Goal: Find specific page/section: Find specific page/section

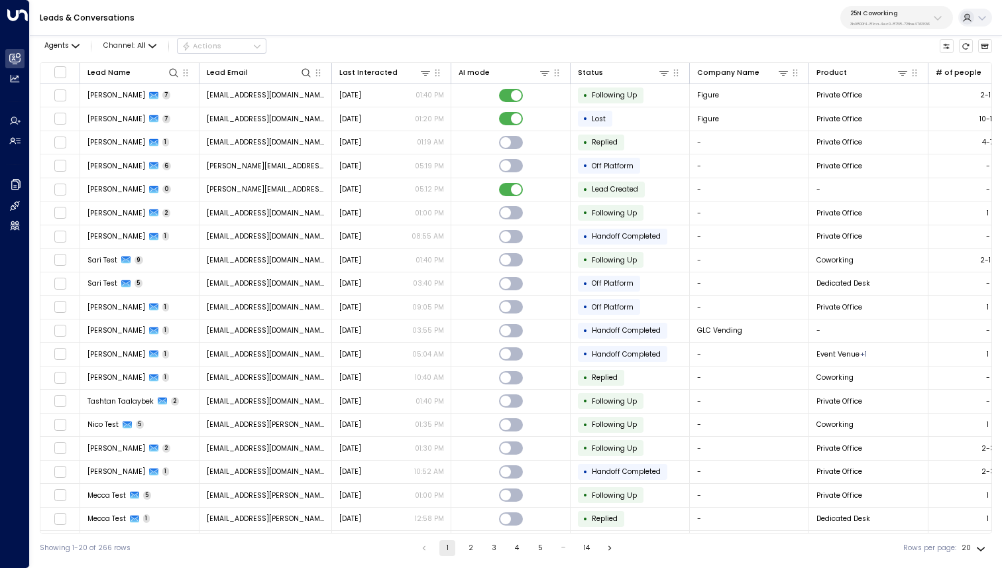
click at [862, 19] on div "25N Coworking 3b9800f4-81ca-4ec0-8758-72fbe4763f36" at bounding box center [890, 17] width 80 height 17
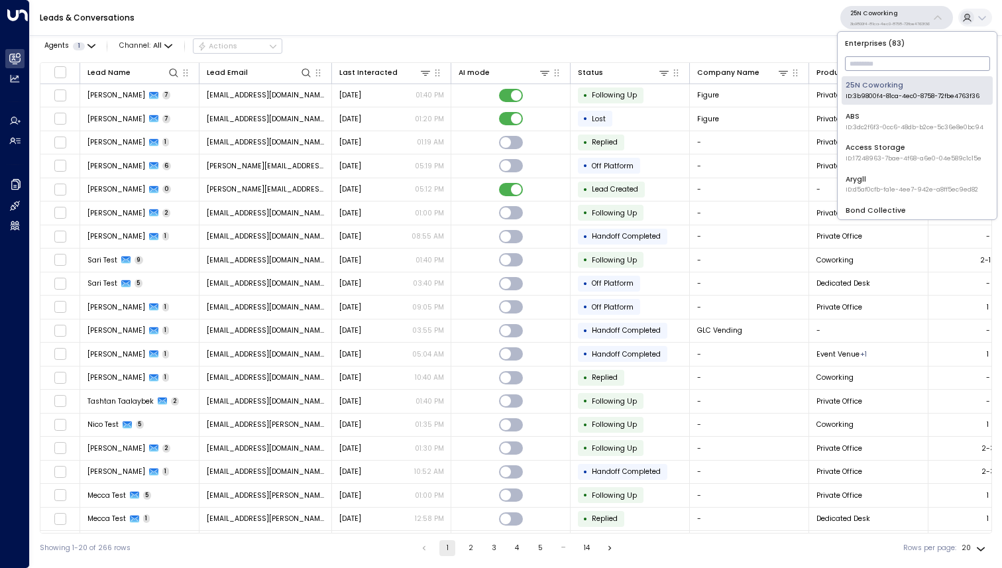
click at [867, 58] on input "text" at bounding box center [917, 63] width 145 height 21
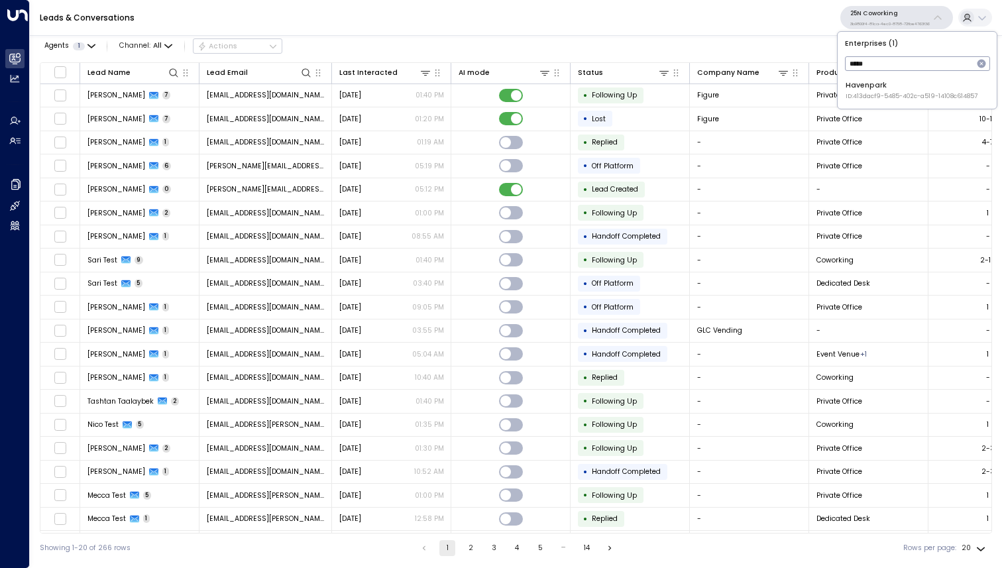
type input "*****"
click at [887, 97] on span "ID: 413dacf9-5485-402c-a519-14108c614857" at bounding box center [912, 96] width 132 height 9
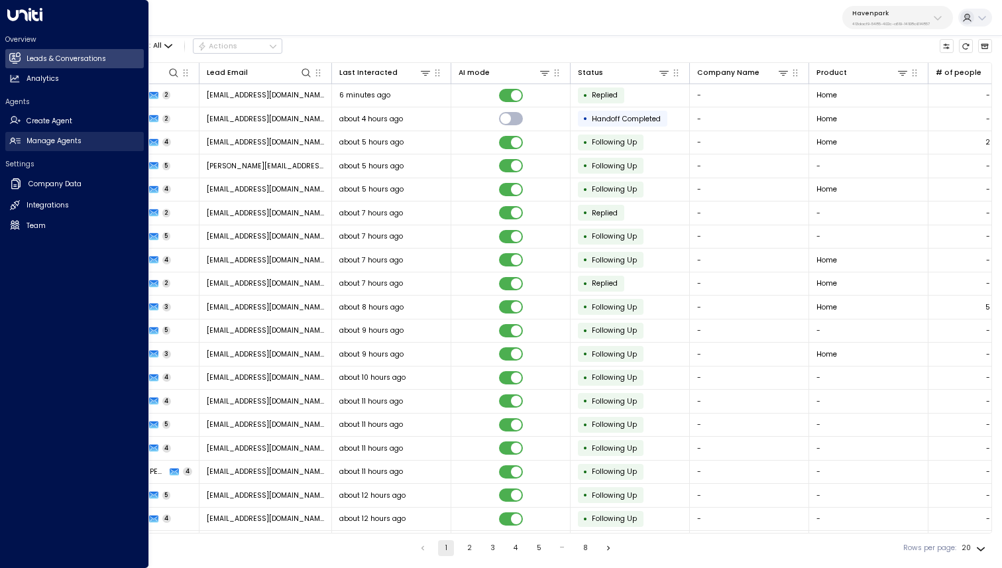
click at [74, 142] on h2 "Manage Agents" at bounding box center [54, 141] width 55 height 11
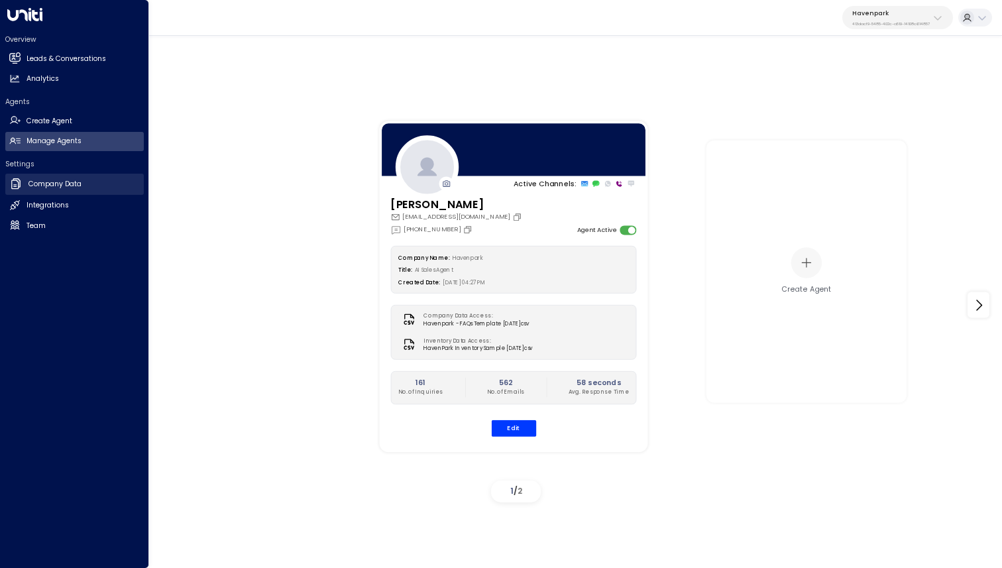
click at [63, 184] on h2 "Company Data" at bounding box center [54, 184] width 53 height 11
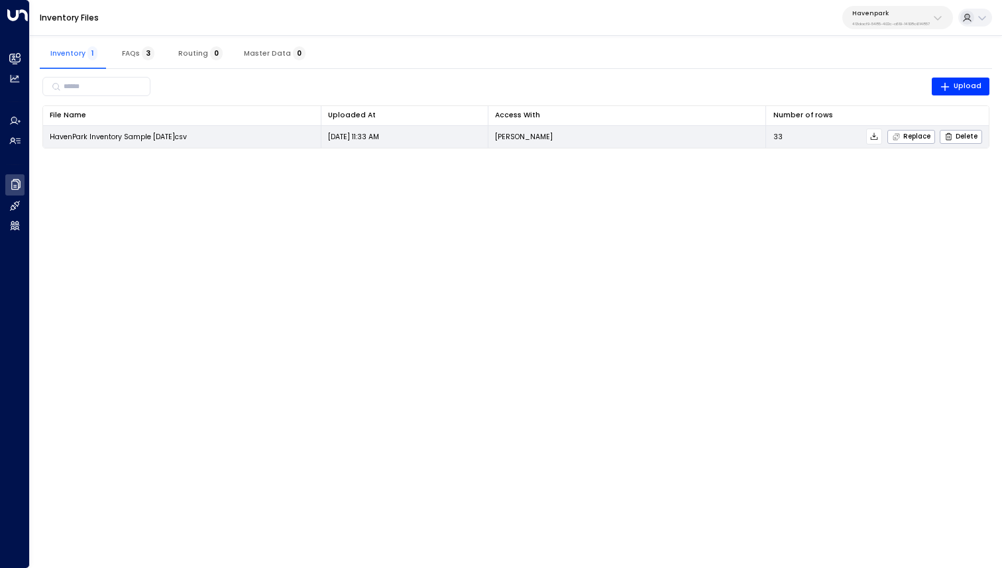
click at [871, 140] on icon at bounding box center [874, 136] width 9 height 9
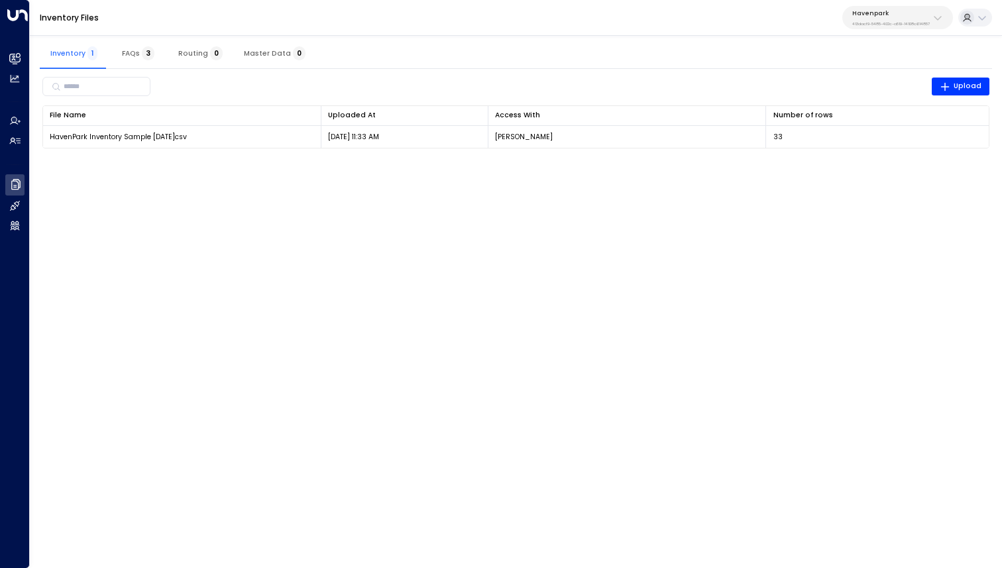
click at [713, 159] on div "Inventory 1 FAQs 3 Routing 0 Master Data 0 ​ Upload File Name 0 Uploaded At 0 A…" at bounding box center [516, 95] width 972 height 131
click at [798, 73] on div "​ Upload File Name 0 Uploaded At 0 Access With Number of rows 0 HavenPark Inven…" at bounding box center [516, 111] width 952 height 85
click at [281, 53] on span "Master Data 0" at bounding box center [275, 53] width 62 height 9
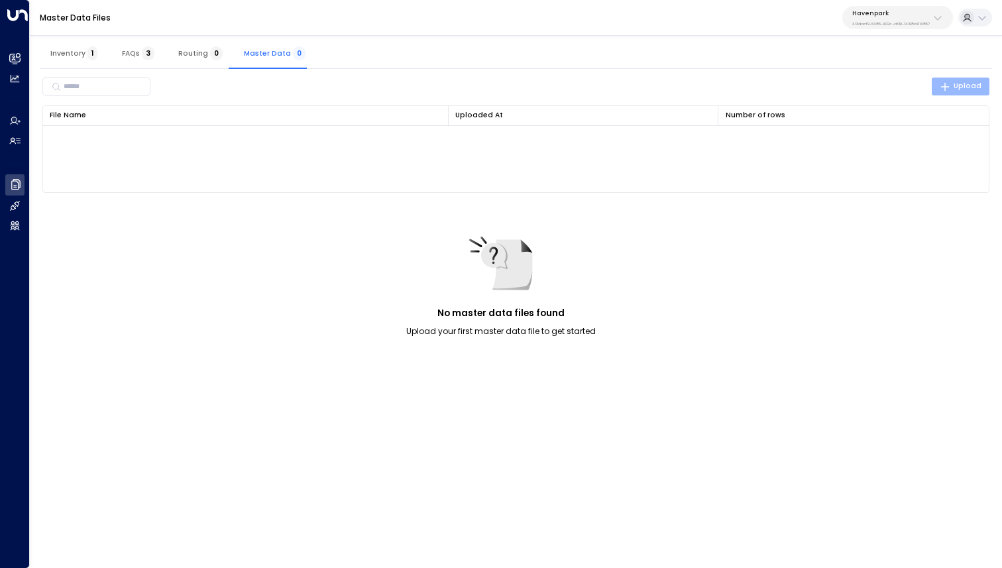
click at [964, 84] on span "Upload" at bounding box center [961, 86] width 42 height 12
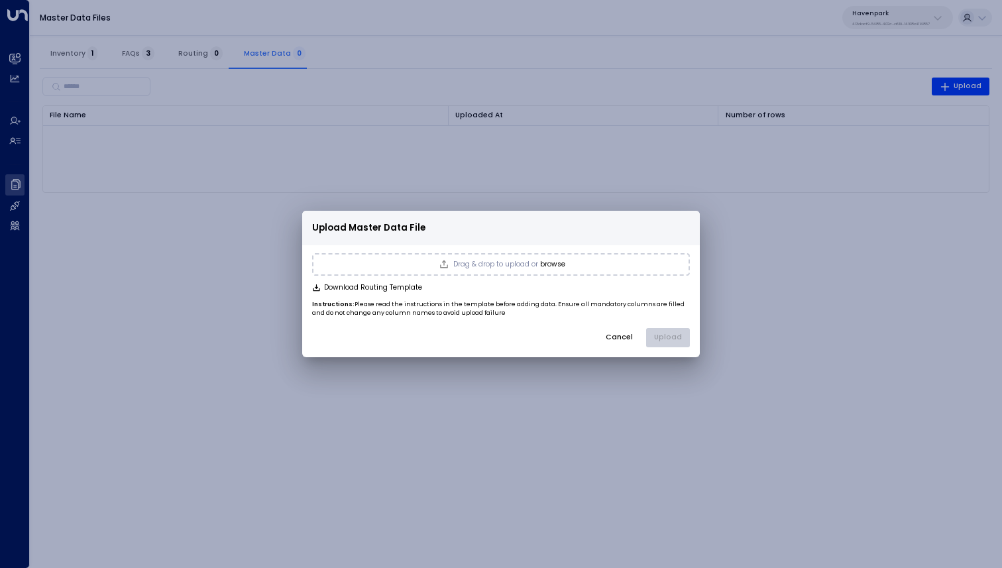
click at [557, 261] on button "browse" at bounding box center [552, 264] width 25 height 8
click at [673, 338] on button "Upload" at bounding box center [668, 338] width 44 height 20
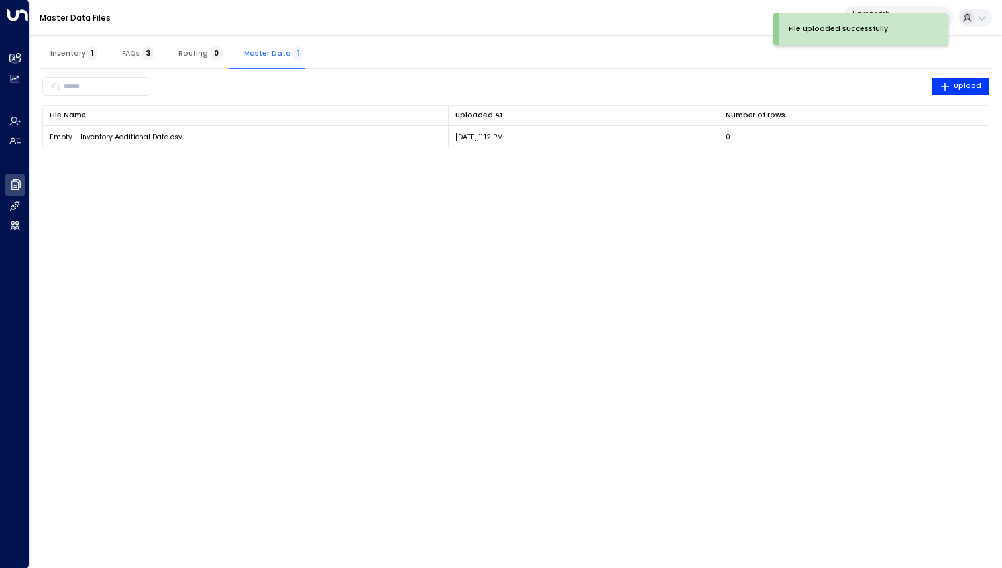
click at [69, 56] on span "Inventory 1" at bounding box center [73, 53] width 47 height 9
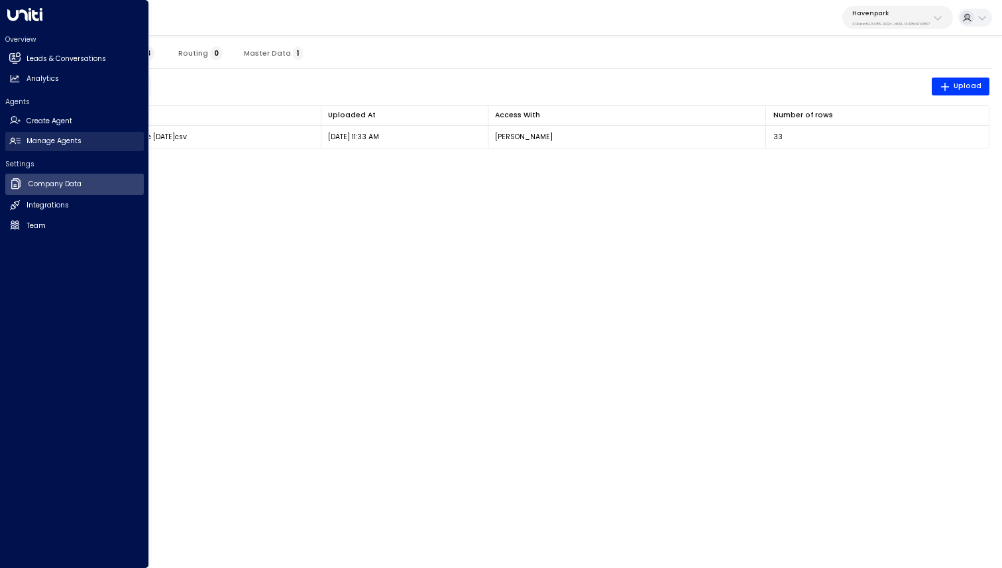
click at [80, 143] on h2 "Manage Agents" at bounding box center [54, 141] width 55 height 11
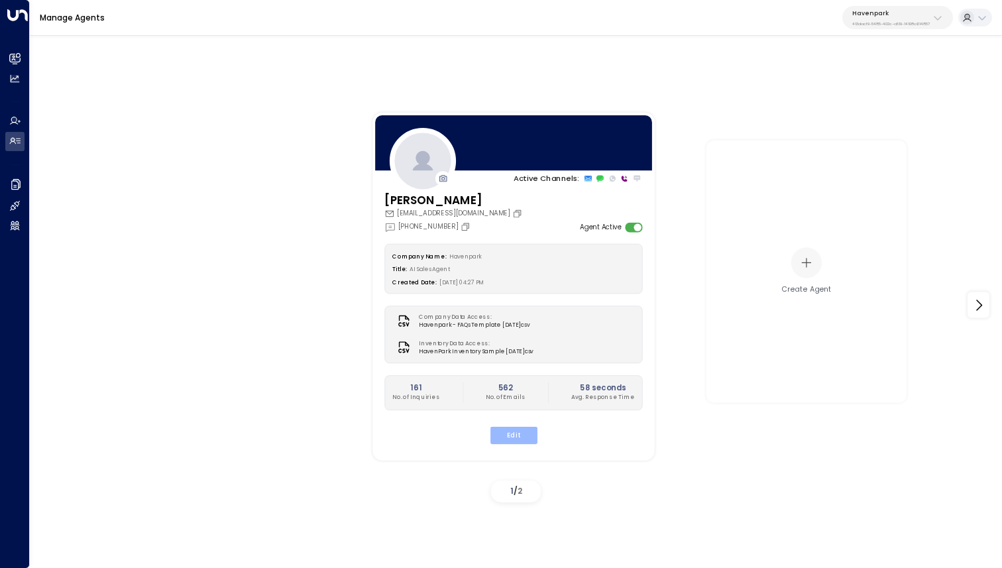
click at [525, 438] on button "Edit" at bounding box center [513, 435] width 47 height 17
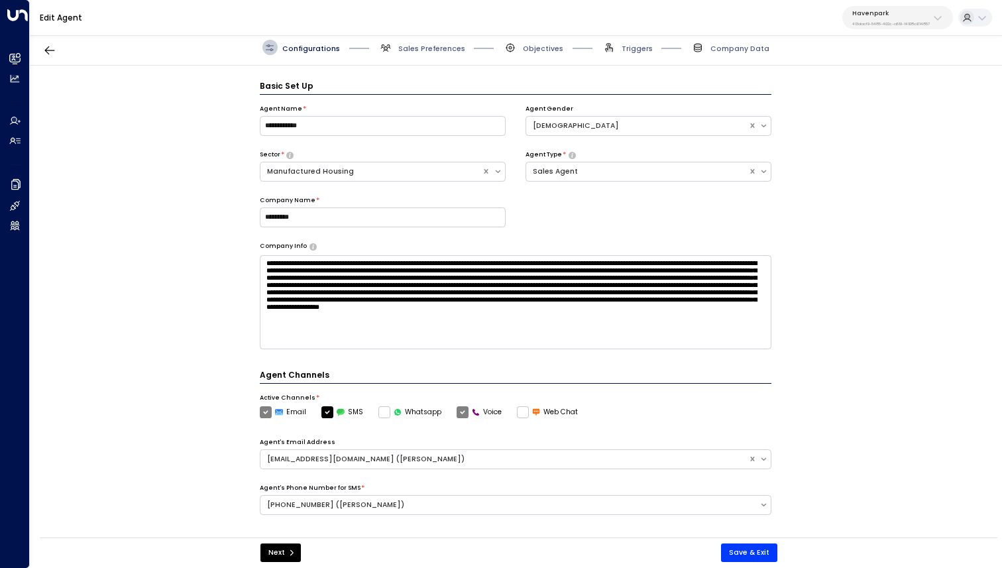
scroll to position [15, 0]
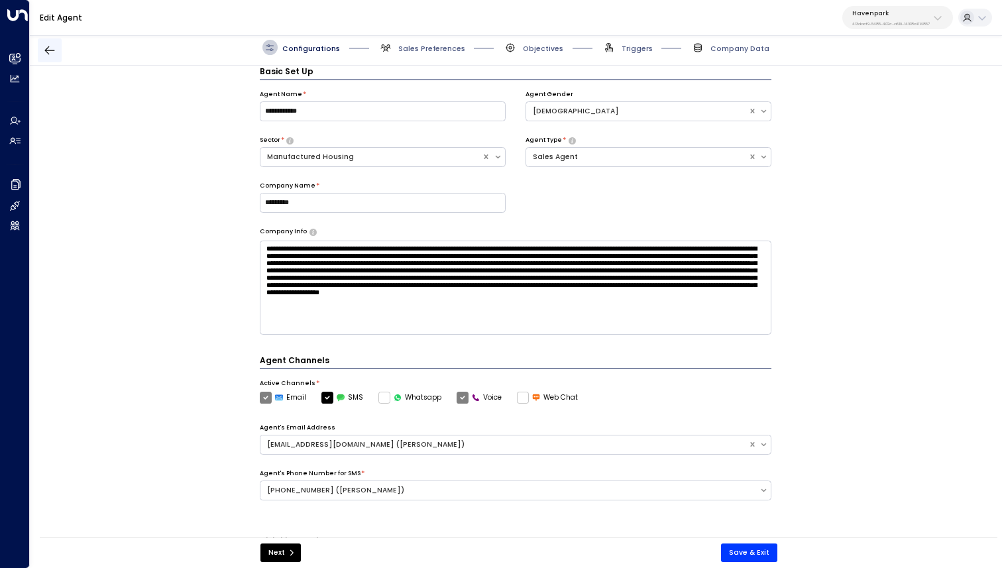
click at [45, 48] on icon "button" at bounding box center [49, 50] width 13 height 13
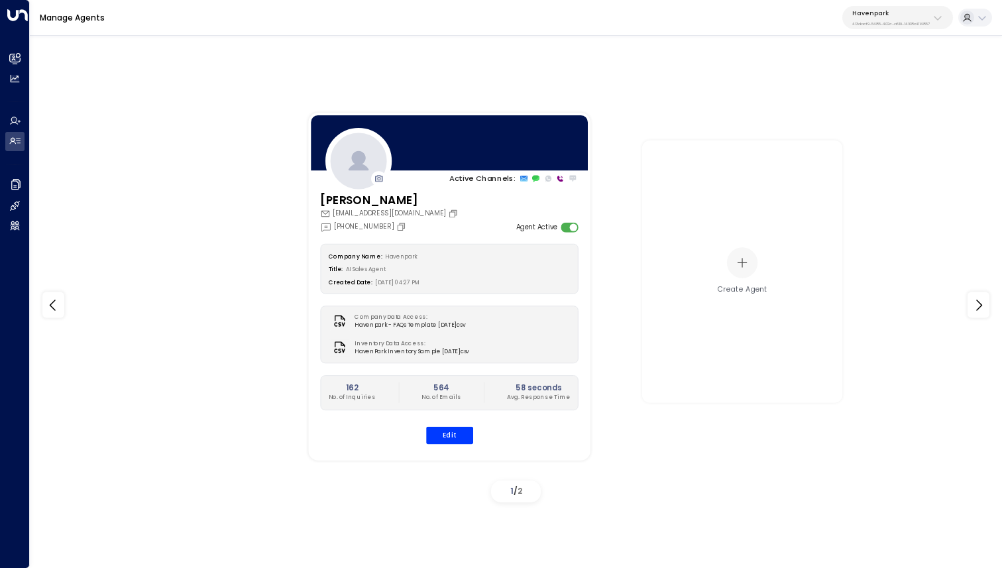
click at [381, 199] on h3 "[PERSON_NAME]" at bounding box center [390, 200] width 140 height 17
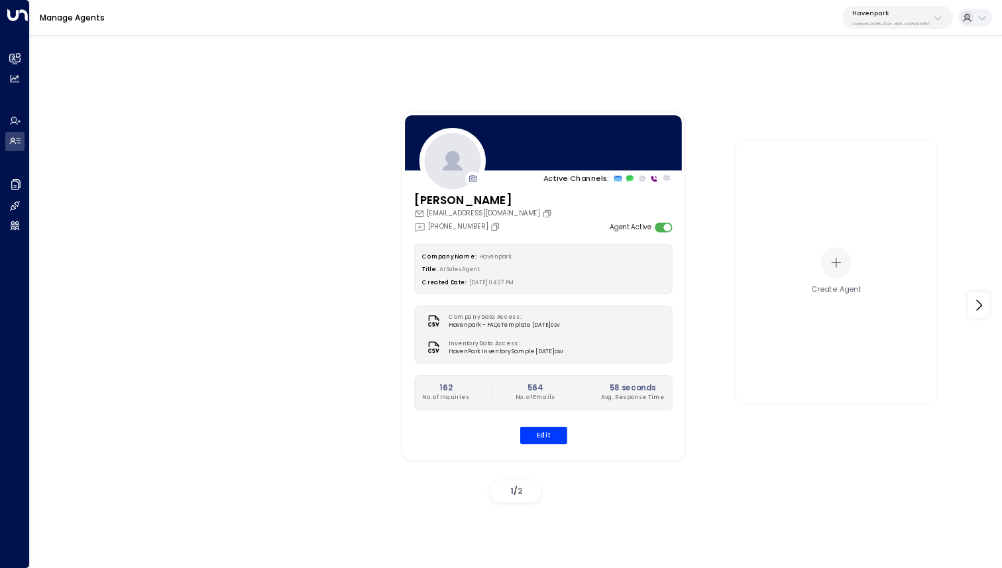
click at [453, 199] on h3 "[PERSON_NAME]" at bounding box center [484, 200] width 140 height 17
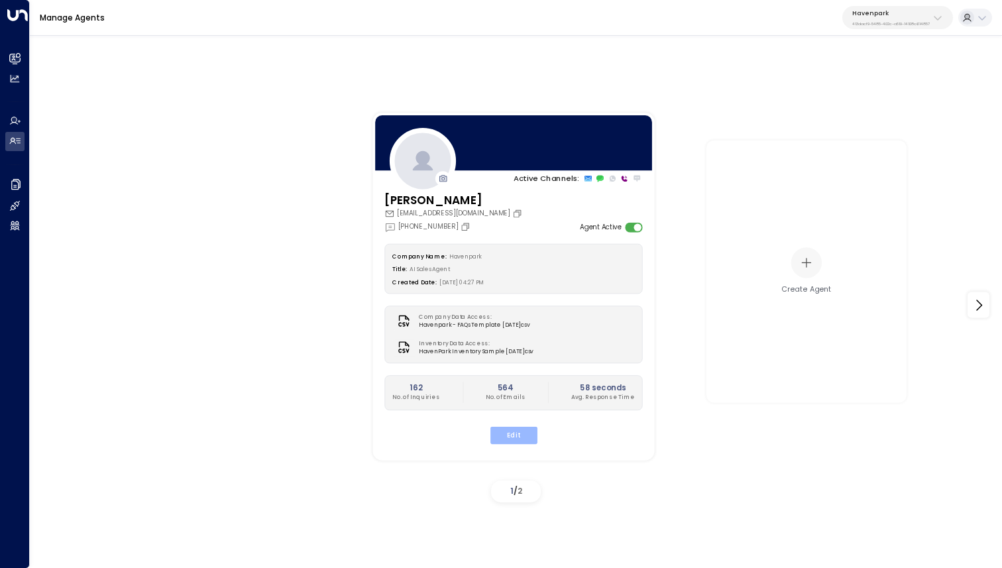
click at [518, 438] on button "Edit" at bounding box center [513, 435] width 47 height 17
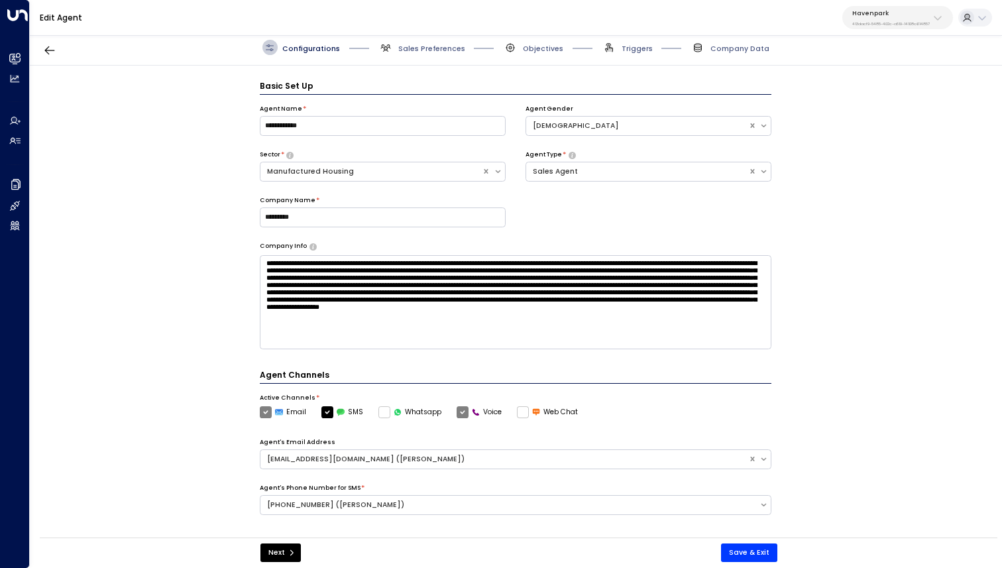
scroll to position [15, 0]
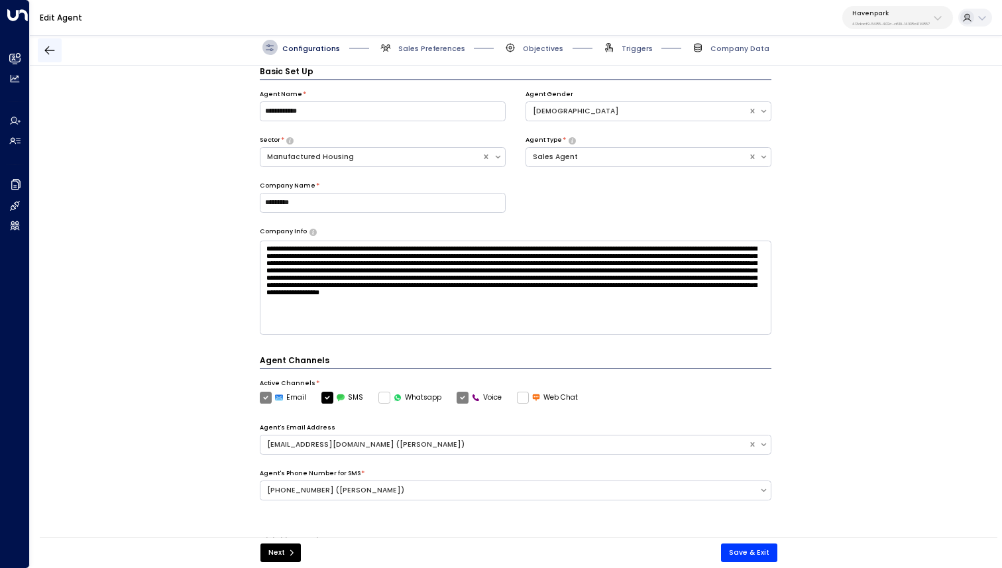
click at [50, 50] on icon "button" at bounding box center [50, 50] width 10 height 9
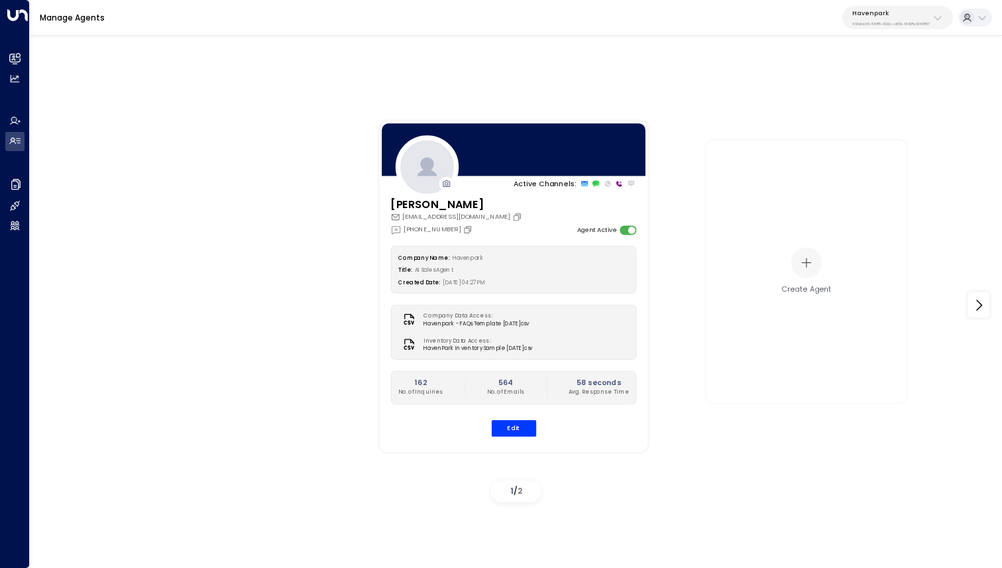
click at [870, 12] on p "Havenpark" at bounding box center [891, 13] width 78 height 8
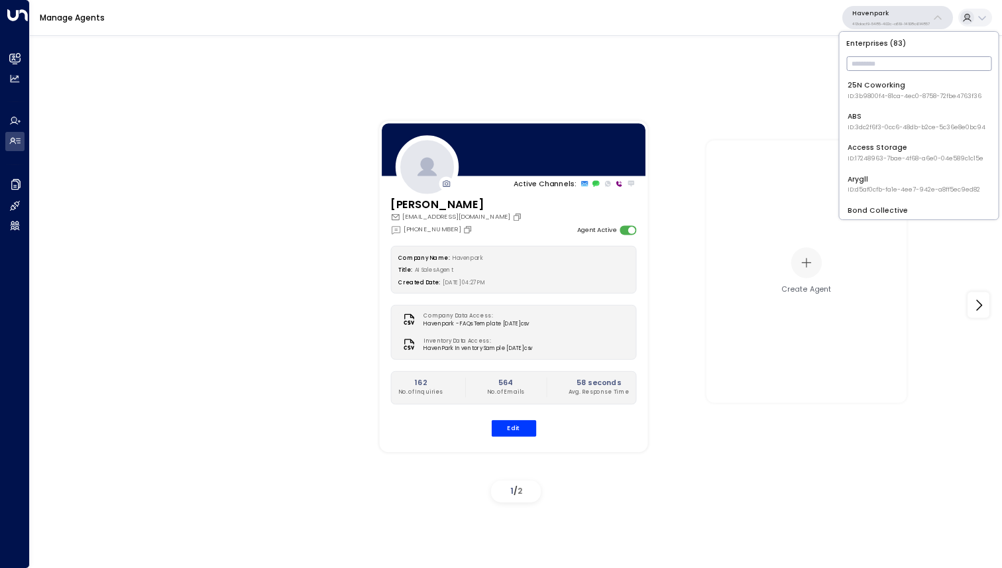
click at [864, 69] on input "text" at bounding box center [918, 63] width 145 height 21
type input "*"
type input "****"
click at [905, 92] on span "ID: 757189d6-fae5-468c-8c19-40bd3de4c6e1" at bounding box center [916, 96] width 136 height 9
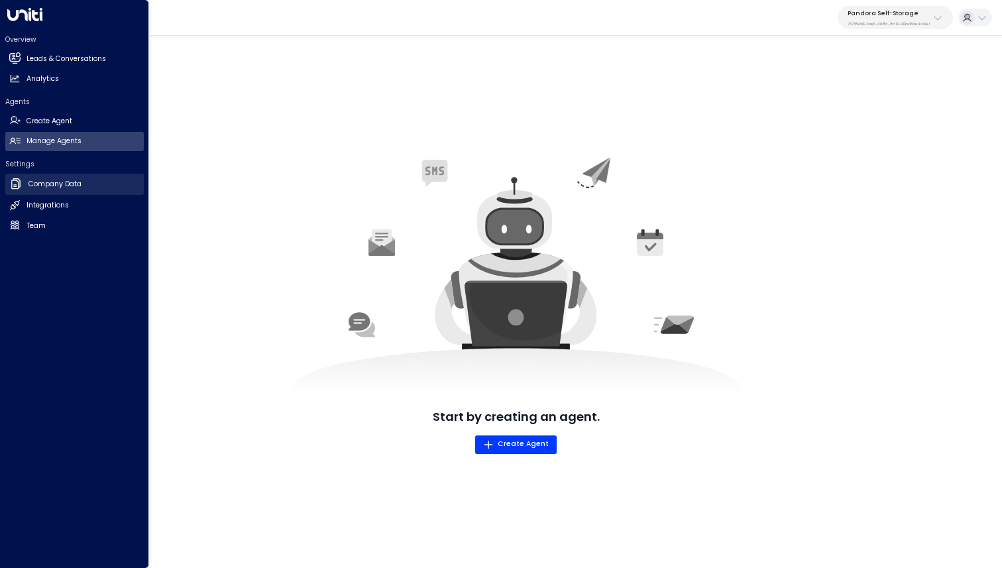
click at [50, 186] on h2 "Company Data" at bounding box center [54, 184] width 53 height 11
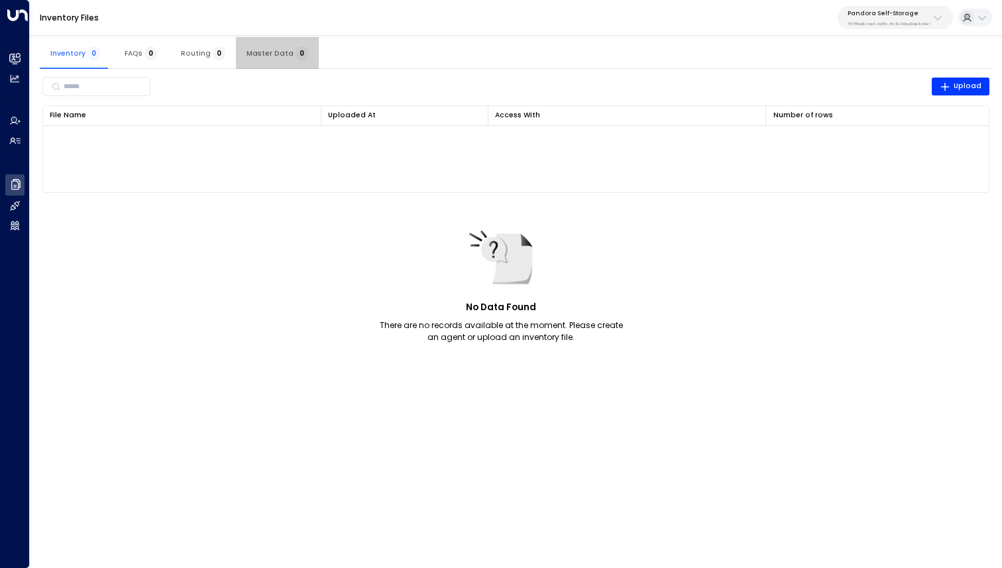
click at [272, 50] on span "Master Data 0" at bounding box center [278, 53] width 62 height 9
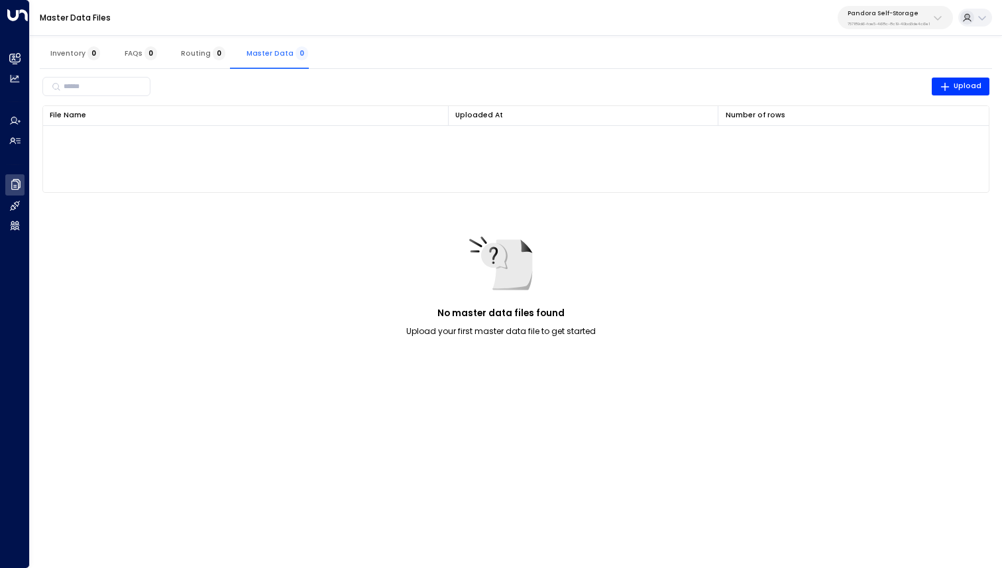
click at [885, 11] on p "Pandora Self-Storage" at bounding box center [889, 13] width 82 height 8
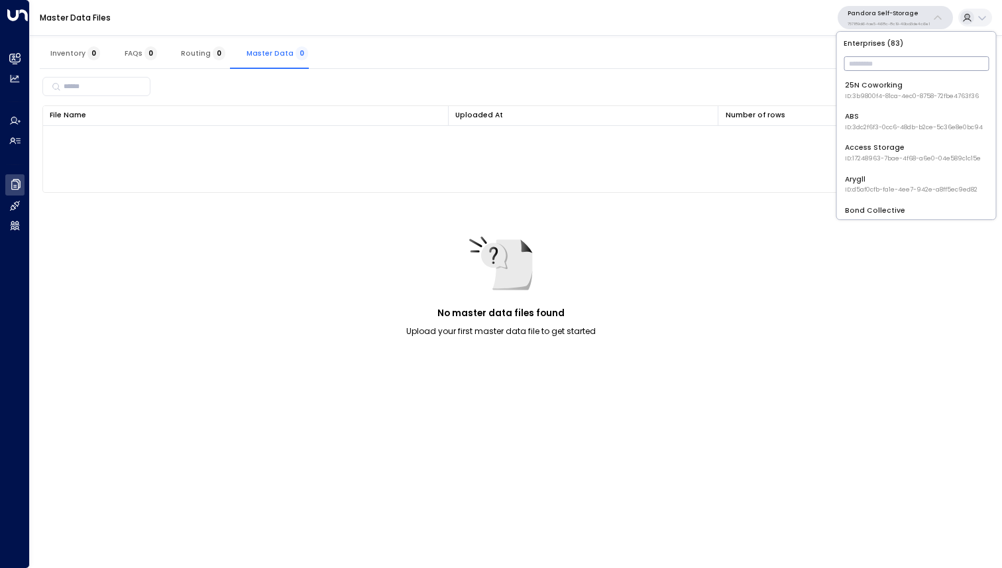
click at [861, 68] on input "text" at bounding box center [916, 63] width 145 height 21
type input "*"
click at [677, 60] on div "Inventory 0 FAQs 0 Routing 0 Master Data 0" at bounding box center [516, 53] width 952 height 32
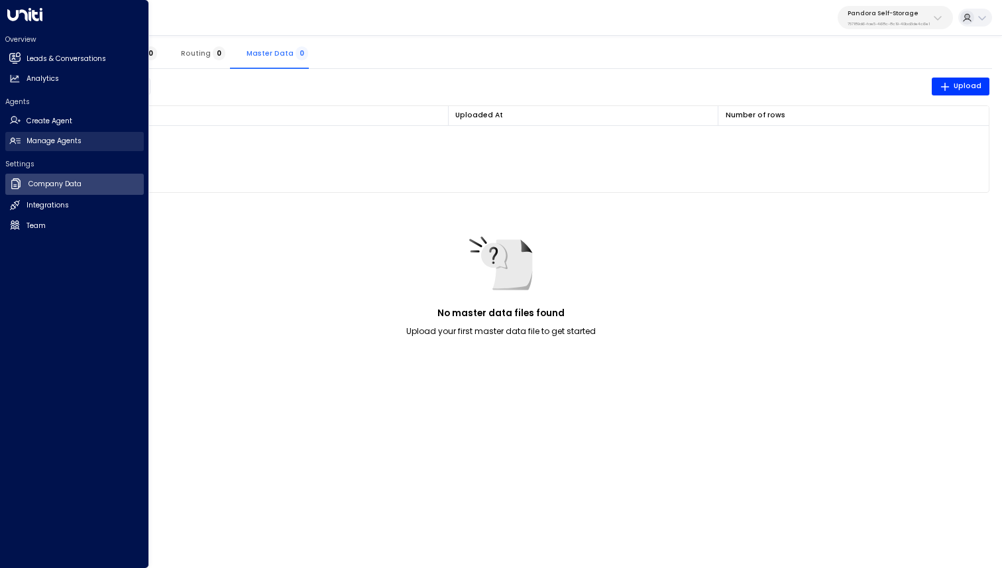
click at [29, 138] on h2 "Manage Agents" at bounding box center [54, 141] width 55 height 11
